Goal: Navigation & Orientation: Find specific page/section

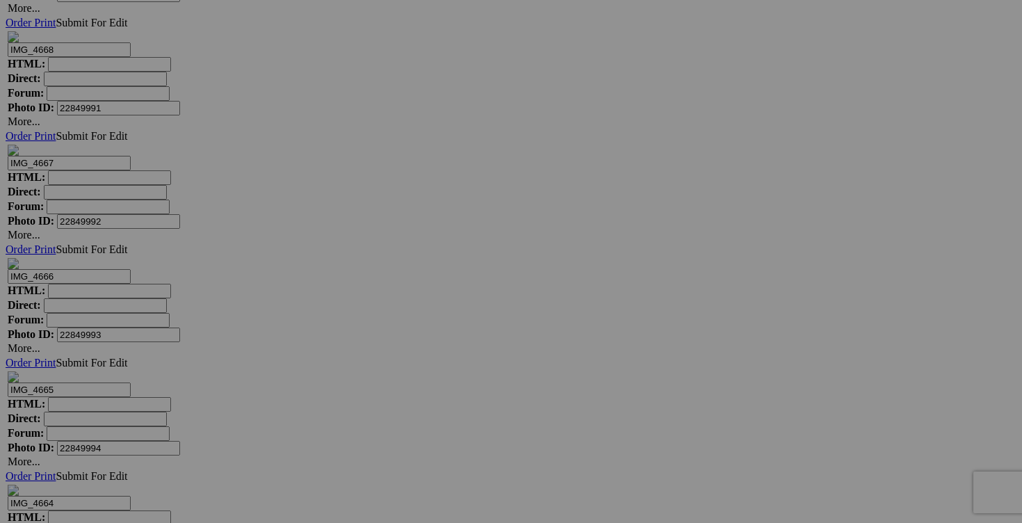
scroll to position [10467, 0]
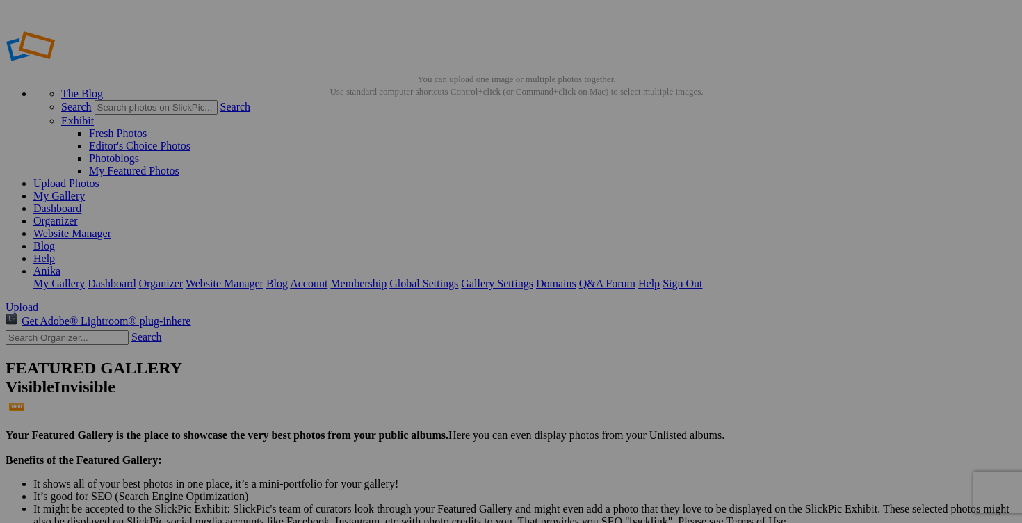
click at [78, 215] on link "Organizer" at bounding box center [55, 221] width 44 height 12
click at [81, 202] on link "Dashboard" at bounding box center [57, 208] width 48 height 12
